Goal: Information Seeking & Learning: Check status

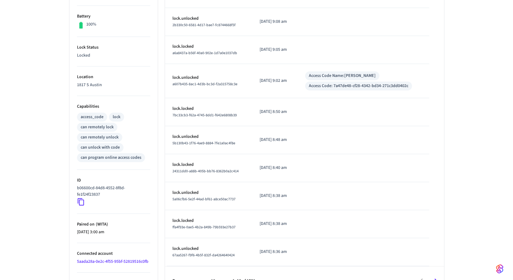
scroll to position [171, 0]
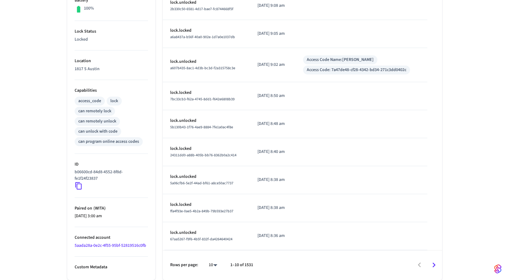
click at [189, 267] on p "Rows per page:" at bounding box center [184, 265] width 28 height 6
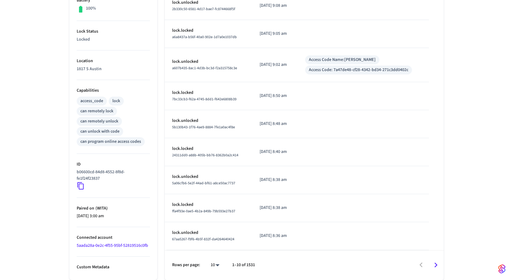
click at [218, 267] on body "[DOMAIN_NAME] Production Find by ID ⌘ K HS Devices ACS Systems Connected Accoun…" at bounding box center [256, 54] width 513 height 451
click at [211, 264] on li "100" at bounding box center [210, 262] width 16 height 16
type input "***"
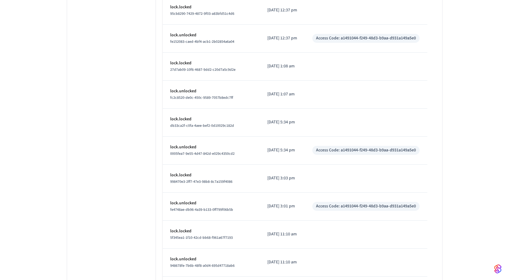
scroll to position [2725, 0]
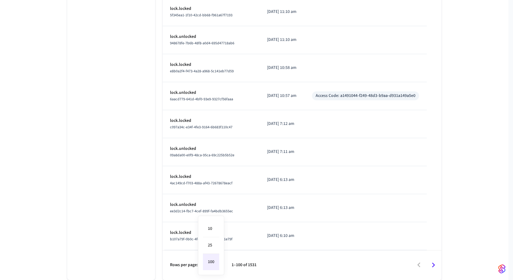
click at [294, 269] on div at bounding box center [256, 140] width 513 height 280
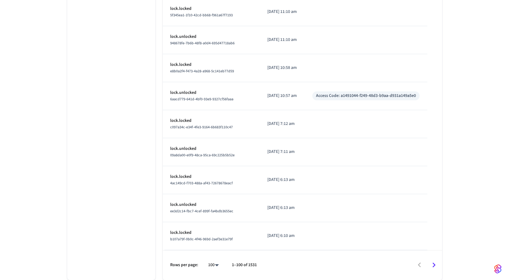
click at [431, 266] on icon "Go to next page" at bounding box center [434, 266] width 10 height 10
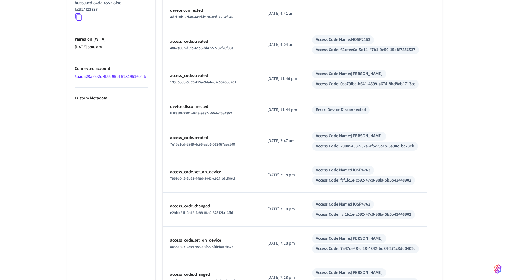
scroll to position [282, 0]
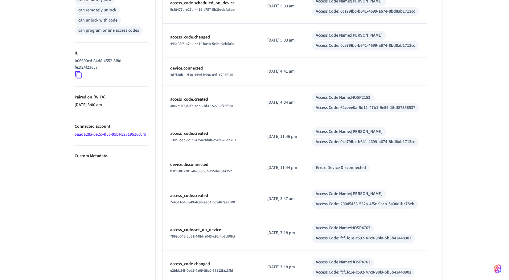
drag, startPoint x: 268, startPoint y: 165, endPoint x: 292, endPoint y: 172, distance: 25.6
click at [292, 171] on p "[DATE] 11:44 pm" at bounding box center [282, 168] width 30 height 6
drag, startPoint x: 290, startPoint y: 172, endPoint x: 265, endPoint y: 159, distance: 28.4
click at [265, 159] on td "[DATE] 11:44 pm" at bounding box center [282, 168] width 45 height 28
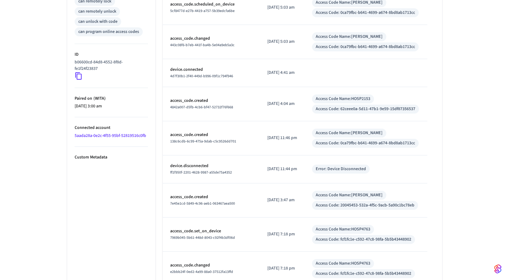
scroll to position [279, 0]
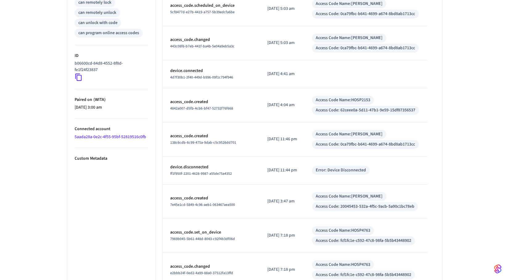
click at [255, 173] on td "device.disconnected ff1f950f-2201-4628-9987-a55de75a4352" at bounding box center [211, 171] width 97 height 28
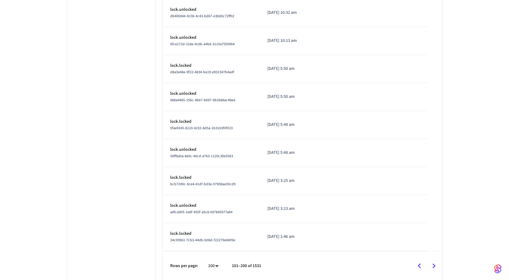
scroll to position [2793, 0]
click at [435, 266] on icon "Go to next page" at bounding box center [434, 266] width 10 height 10
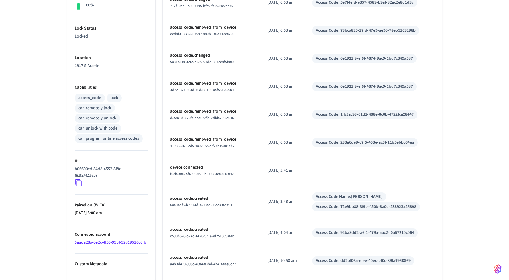
scroll to position [55, 0]
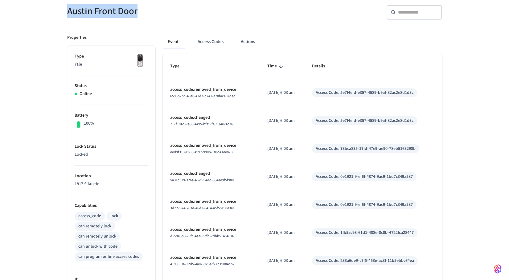
drag, startPoint x: 119, startPoint y: 13, endPoint x: 68, endPoint y: 14, distance: 51.2
click at [68, 14] on h5 "Austin Front Door" at bounding box center [159, 11] width 184 height 13
copy h5 "Austin Front Door"
